Goal: Obtain resource: Obtain resource

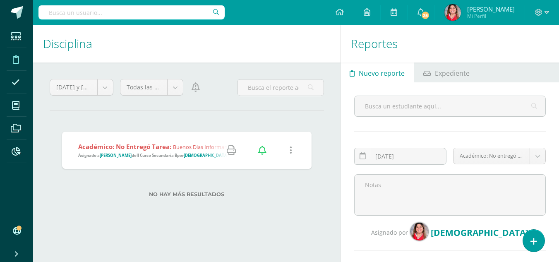
click at [155, 9] on input "text" at bounding box center [132, 12] width 186 height 14
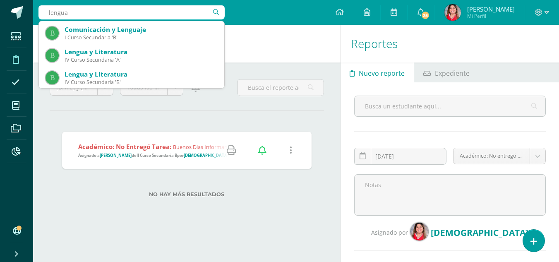
scroll to position [22, 0]
type input "lengua y literatura V urso"
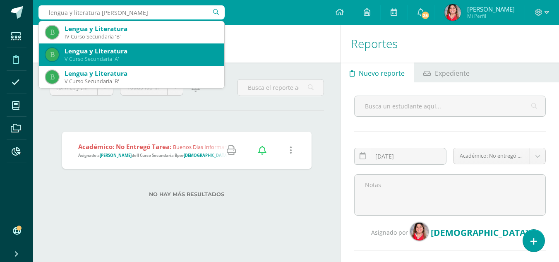
click at [101, 53] on div "Lengua y Literatura" at bounding box center [141, 51] width 153 height 9
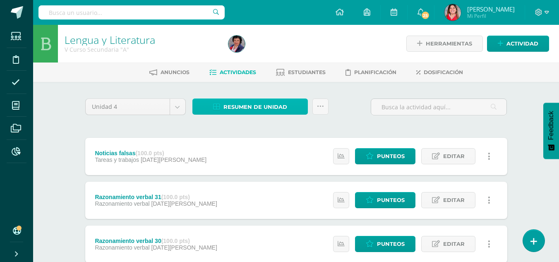
click at [259, 109] on span "Resumen de unidad" at bounding box center [256, 106] width 64 height 15
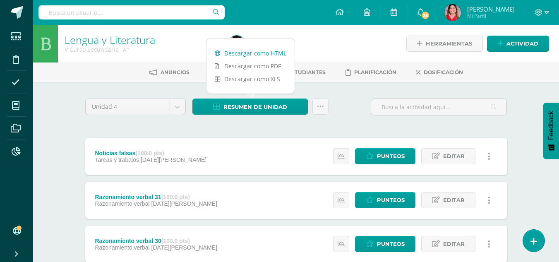
click at [240, 54] on link "Descargar como HTML" at bounding box center [251, 53] width 88 height 13
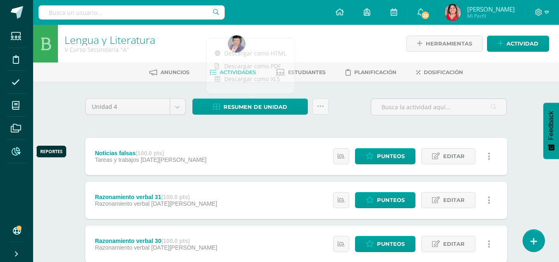
click at [12, 150] on icon at bounding box center [16, 151] width 9 height 8
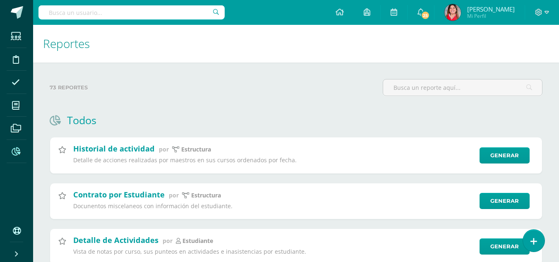
click at [13, 153] on icon at bounding box center [16, 151] width 9 height 8
click at [428, 89] on input "text" at bounding box center [462, 88] width 159 height 16
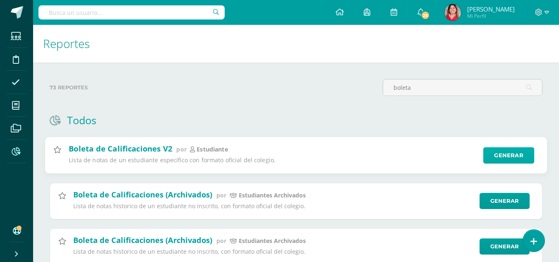
type input "boleta"
click at [507, 155] on link "Generar" at bounding box center [509, 155] width 51 height 17
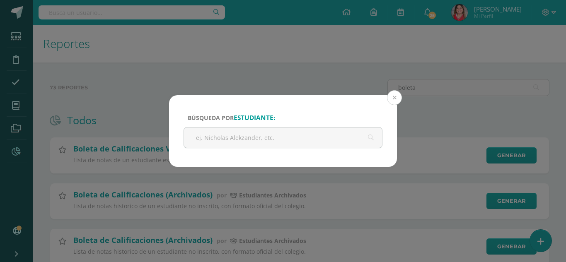
click at [393, 97] on button at bounding box center [394, 97] width 15 height 15
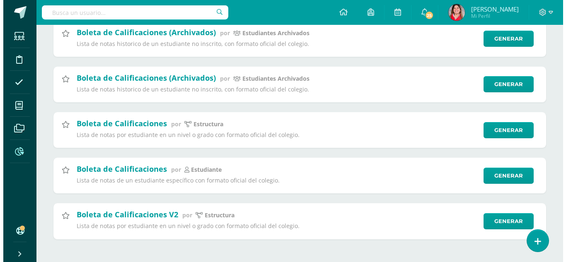
scroll to position [166, 0]
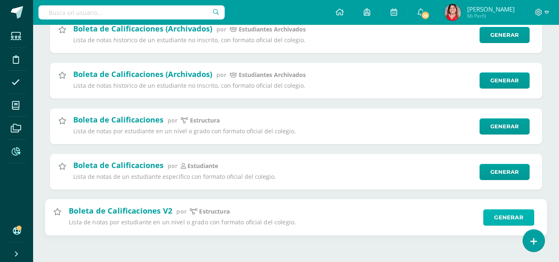
click at [506, 222] on link "Generar" at bounding box center [509, 218] width 51 height 17
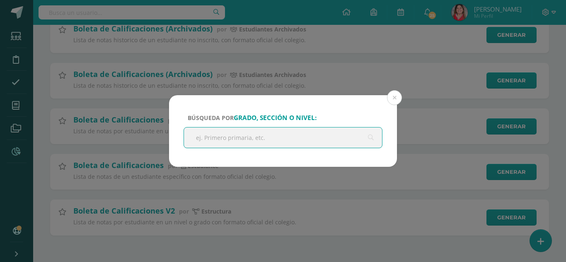
click at [286, 140] on input "text" at bounding box center [283, 138] width 198 height 20
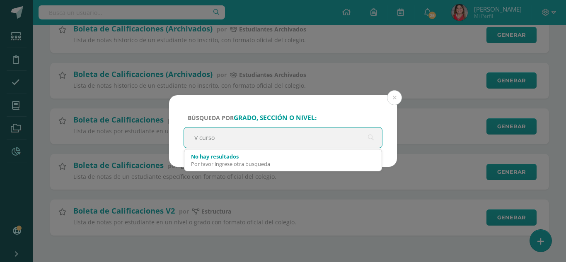
type input "V curso"
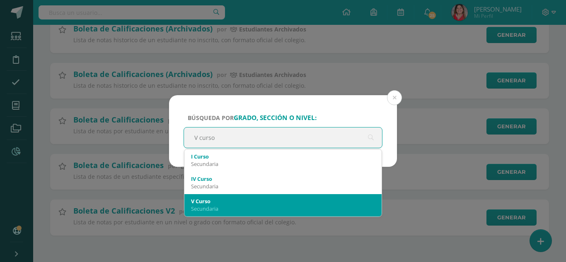
click at [298, 203] on div "V Curso" at bounding box center [283, 201] width 184 height 7
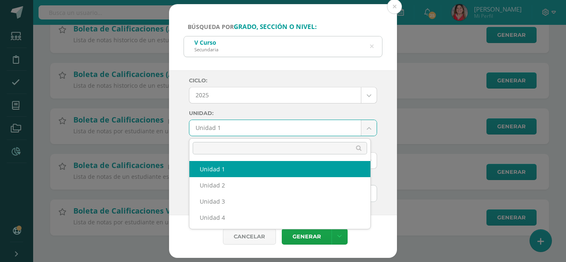
click at [364, 126] on body "Búsqueda por grado, sección o nivel: V Curso Secundaria V curso Ciclo: 2025 202…" at bounding box center [283, 48] width 566 height 428
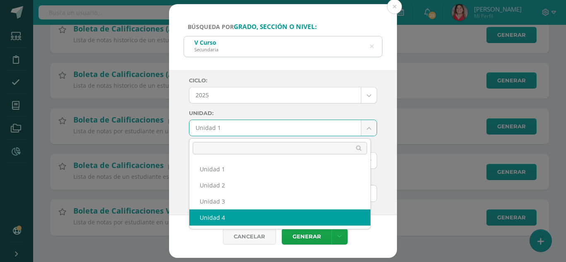
select select "Unidad 4"
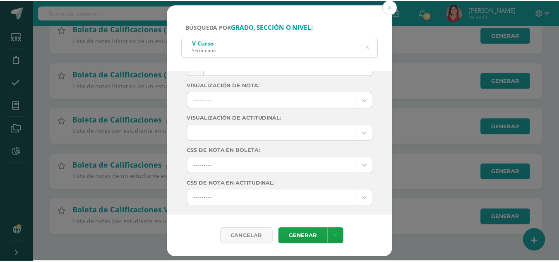
scroll to position [0, 0]
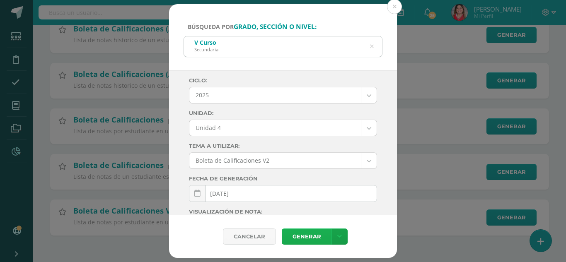
click at [307, 238] on link "Generar" at bounding box center [307, 237] width 50 height 16
click at [394, 10] on button at bounding box center [394, 6] width 15 height 15
